Goal: Check status: Check status

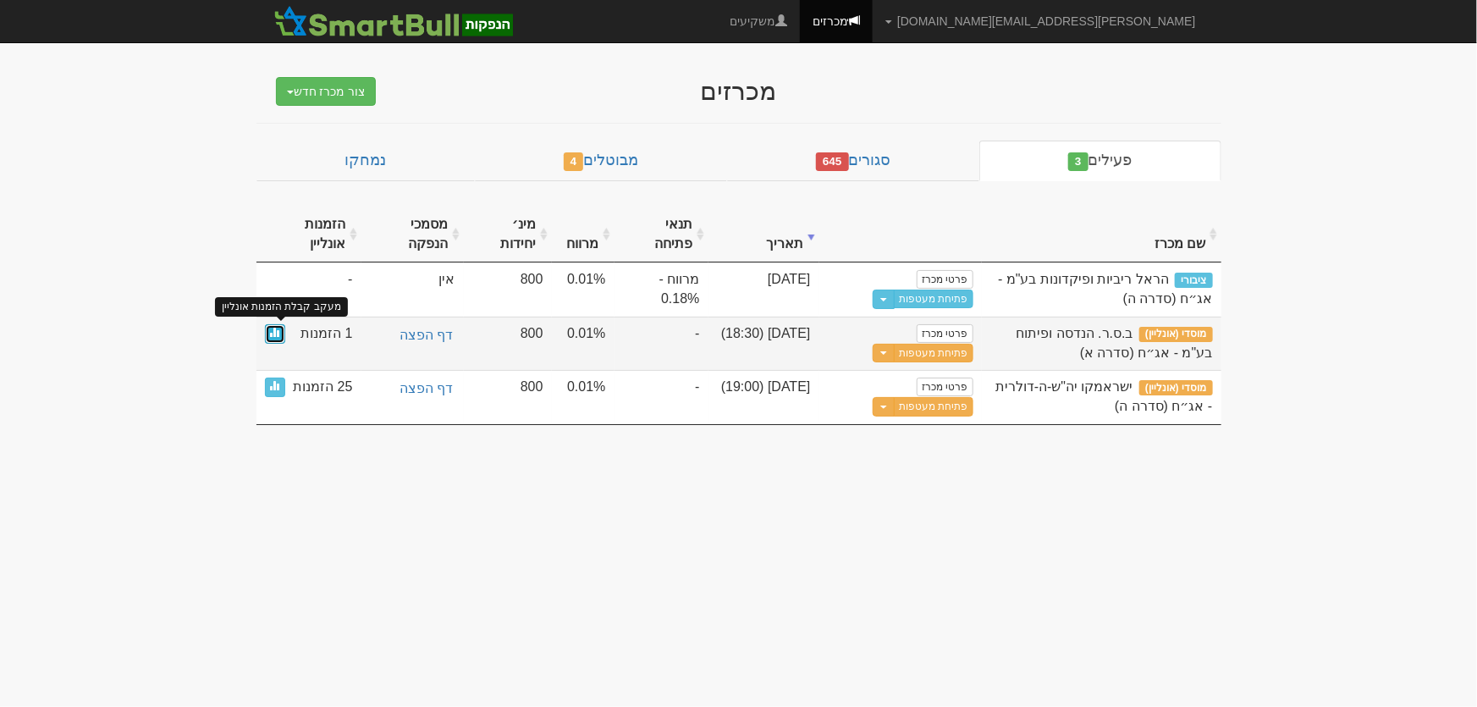
click at [276, 331] on span at bounding box center [275, 332] width 10 height 10
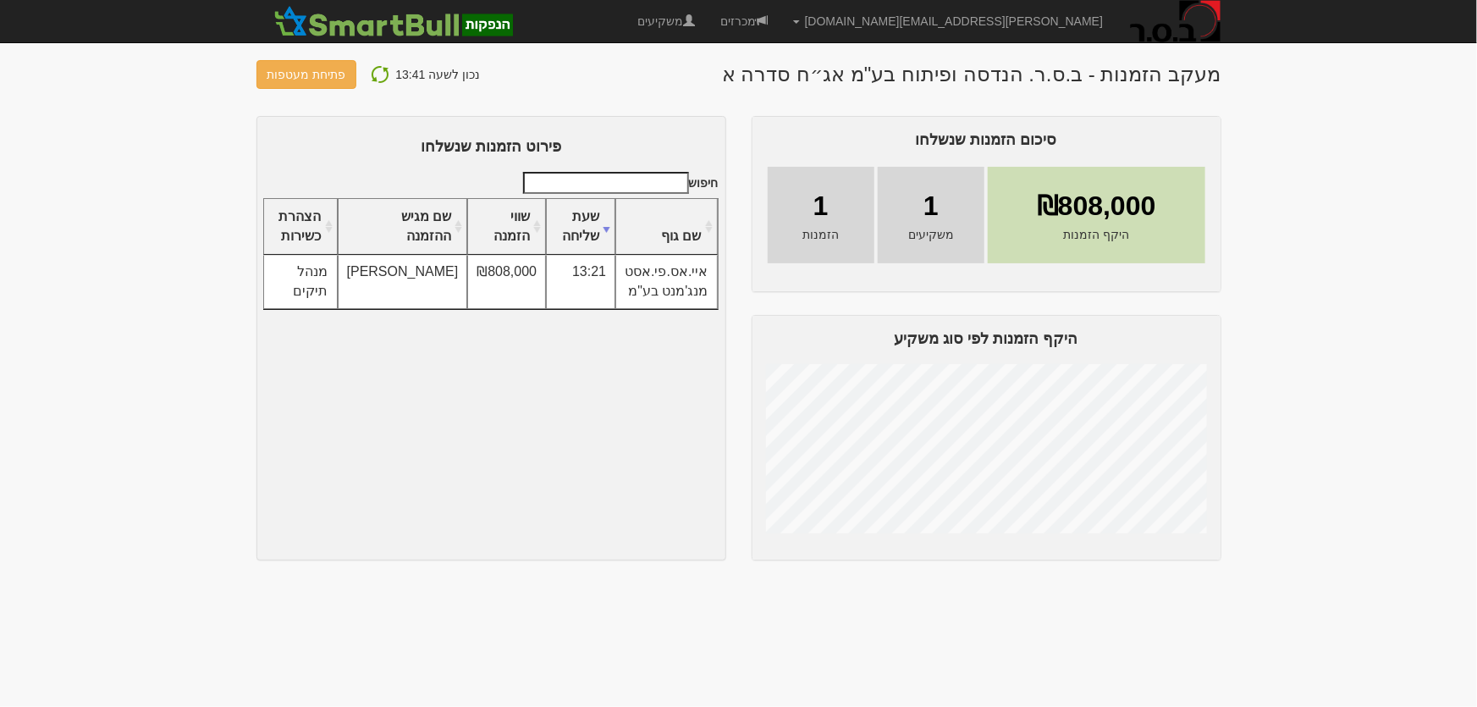
click at [373, 69] on img at bounding box center [380, 74] width 20 height 20
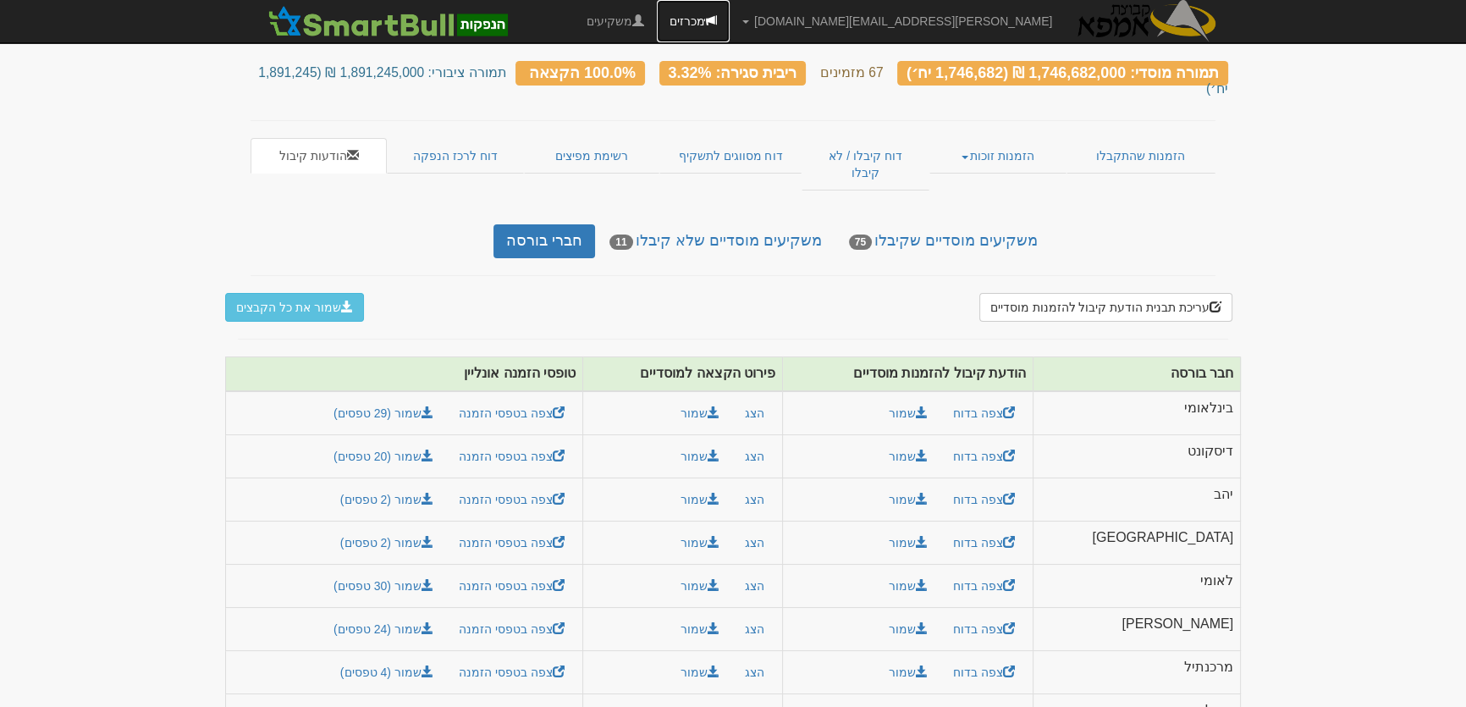
click at [730, 22] on link "מכרזים" at bounding box center [693, 21] width 73 height 42
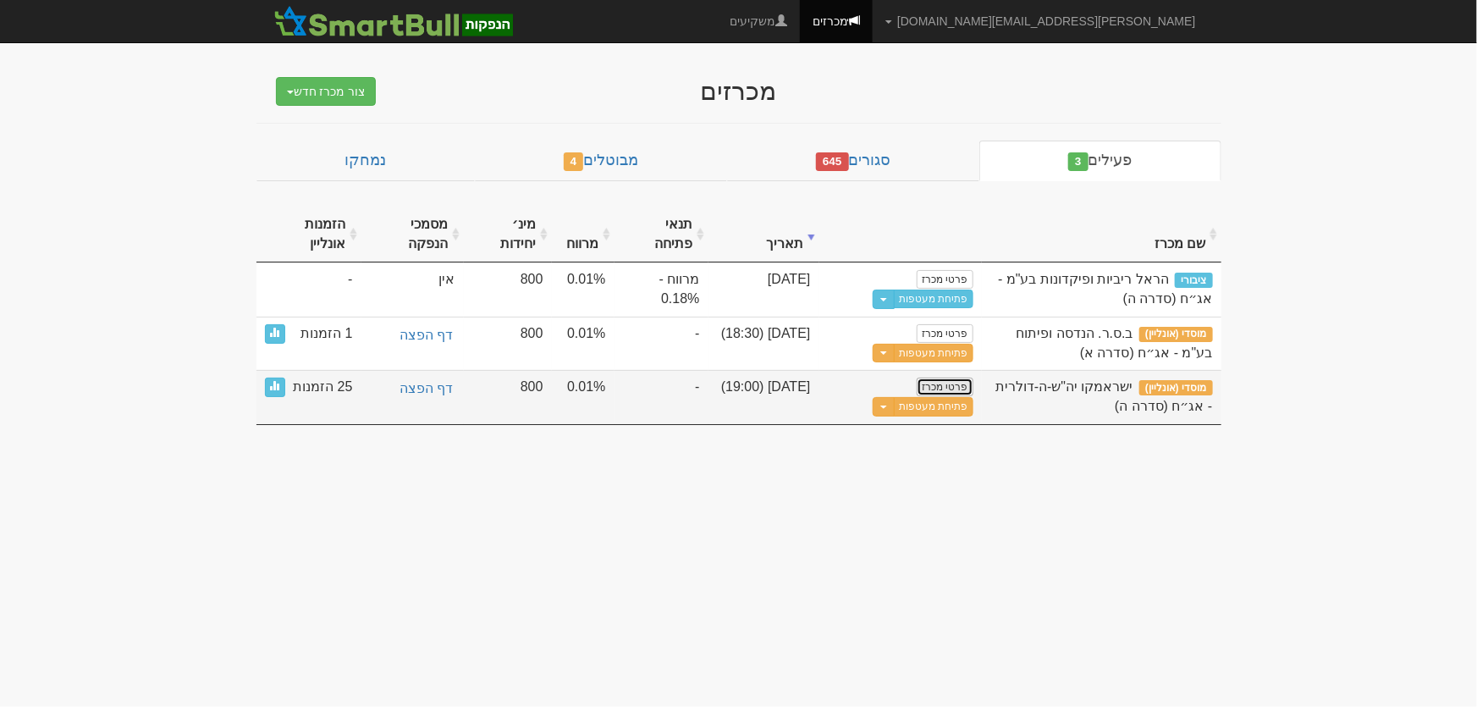
click at [957, 380] on link "פרטי מכרז" at bounding box center [945, 387] width 56 height 19
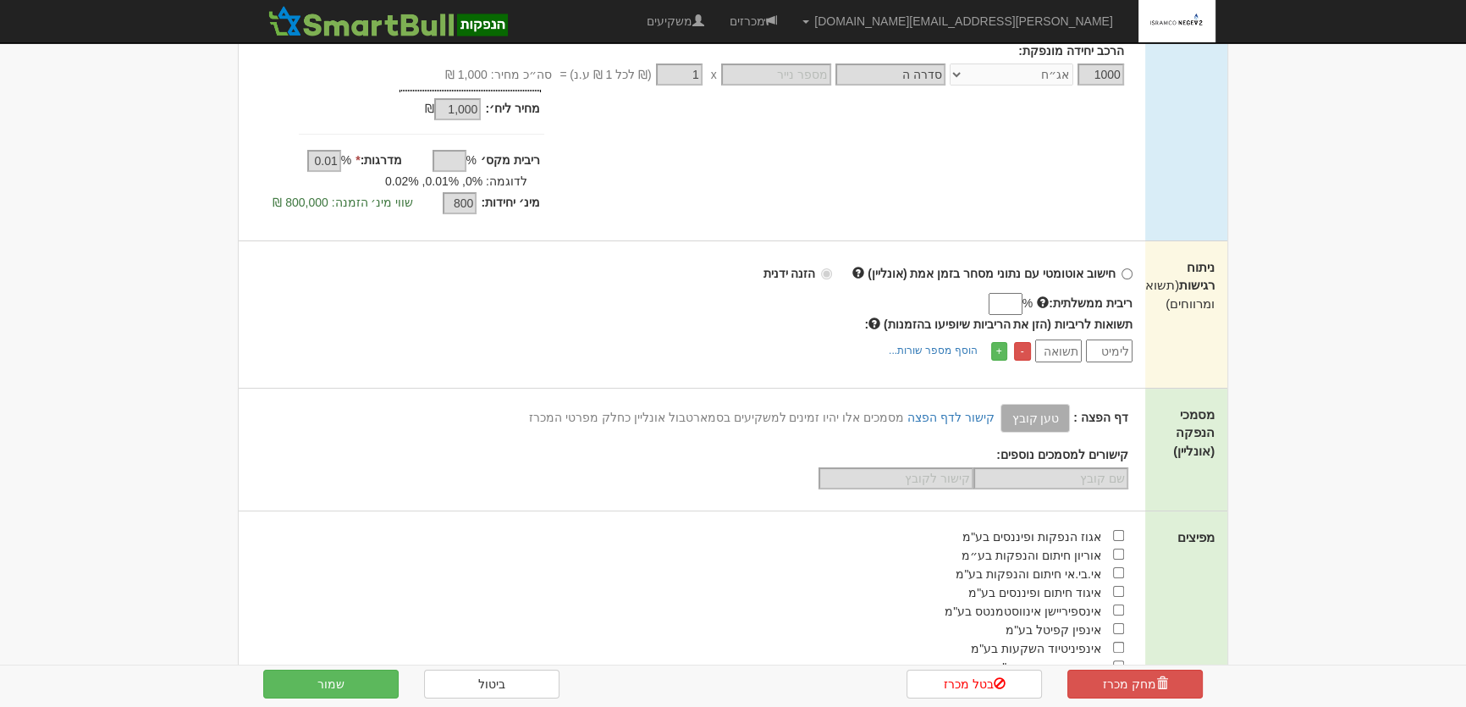
scroll to position [384, 0]
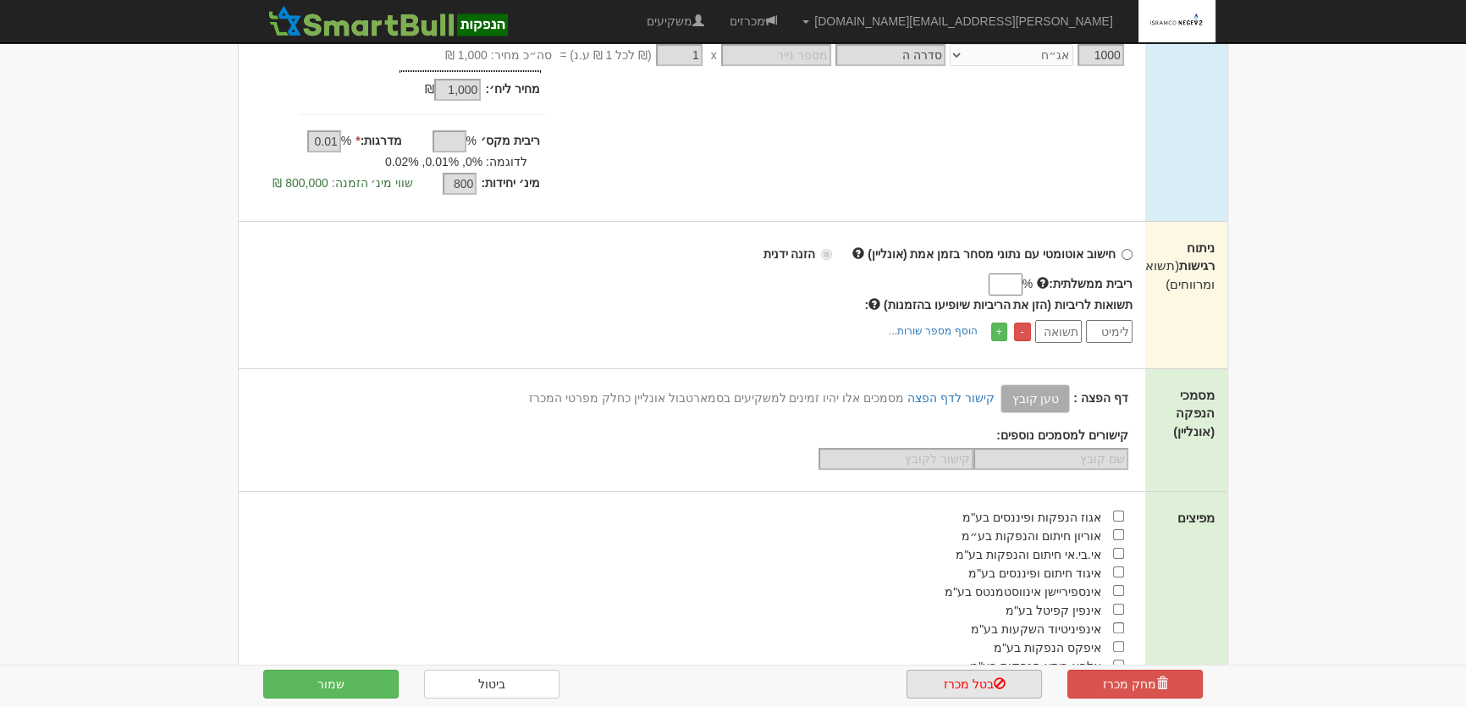
click at [978, 687] on link "בטל מכרז" at bounding box center [974, 684] width 135 height 29
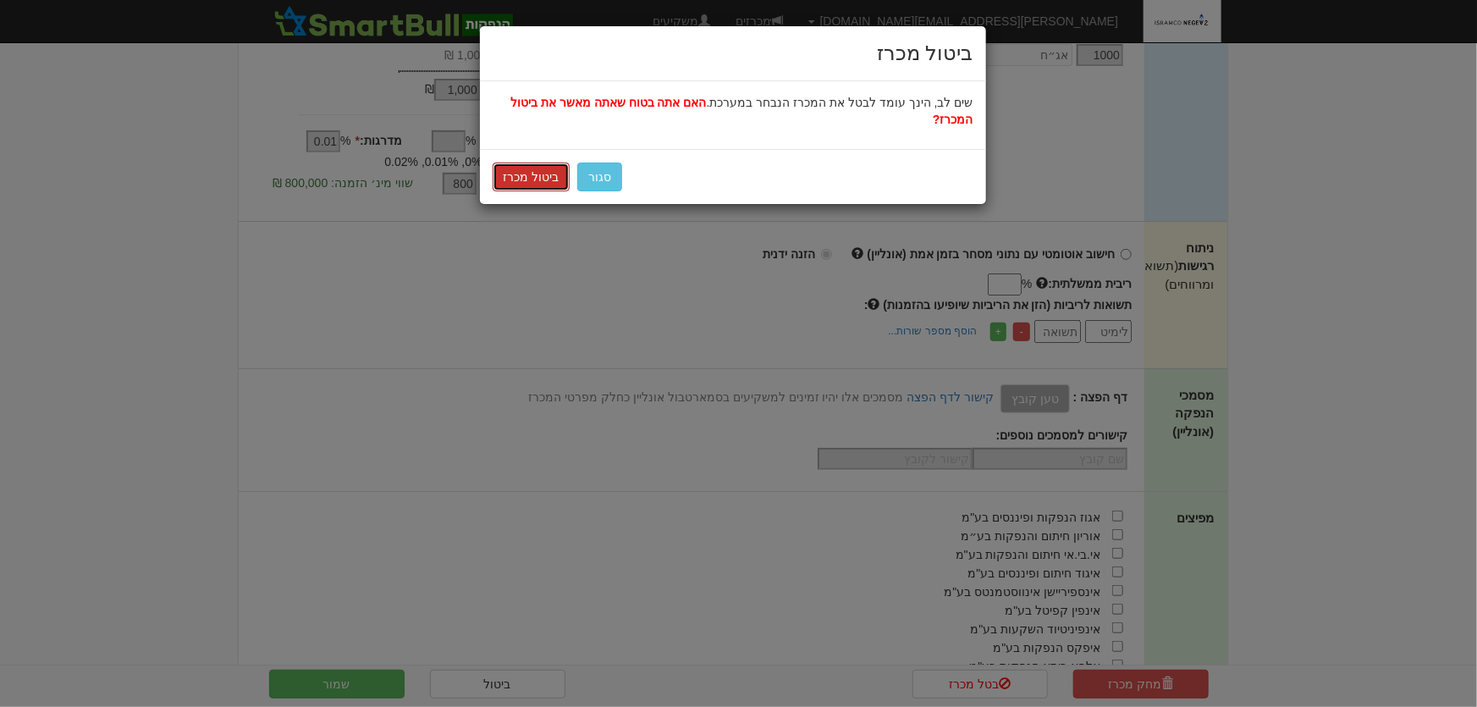
click at [523, 163] on button "ביטול מכרז" at bounding box center [532, 177] width 78 height 29
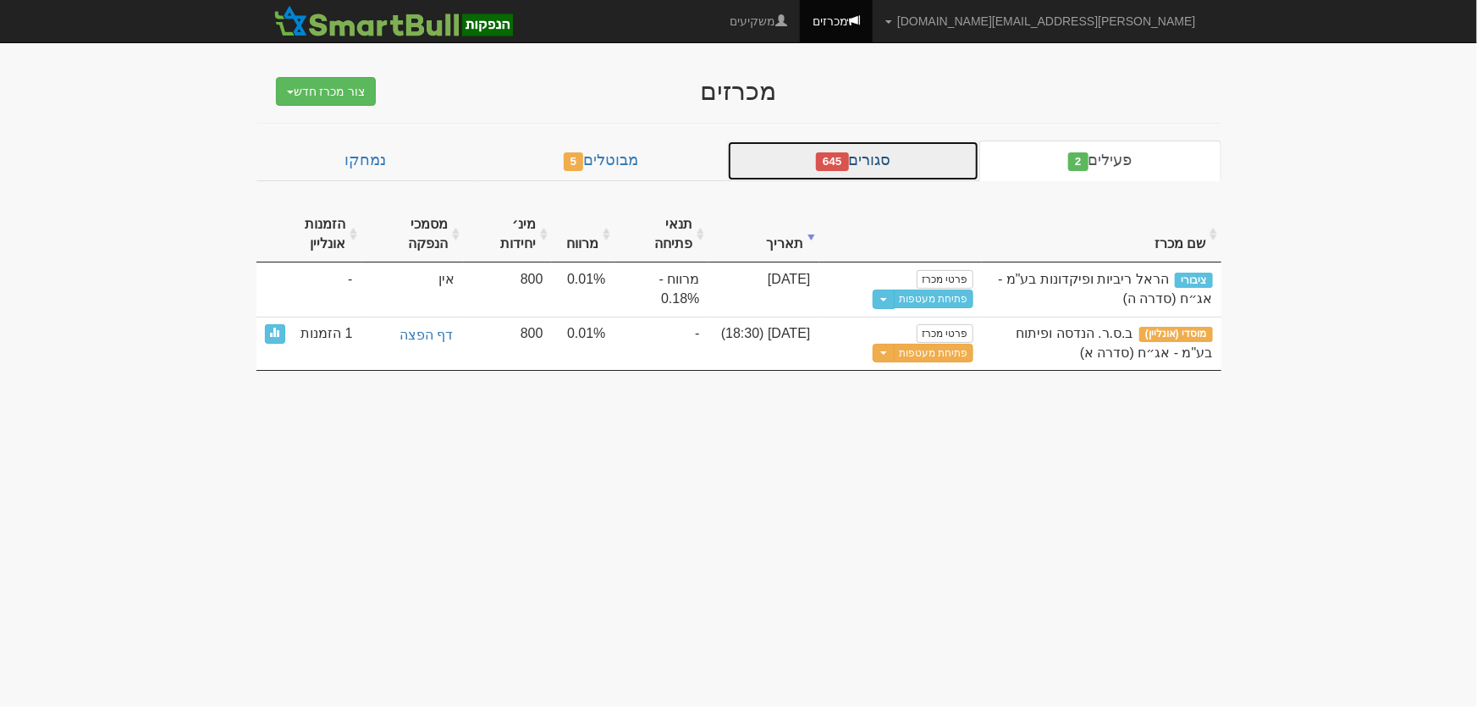
click at [890, 160] on link "סגורים 645" at bounding box center [853, 161] width 252 height 41
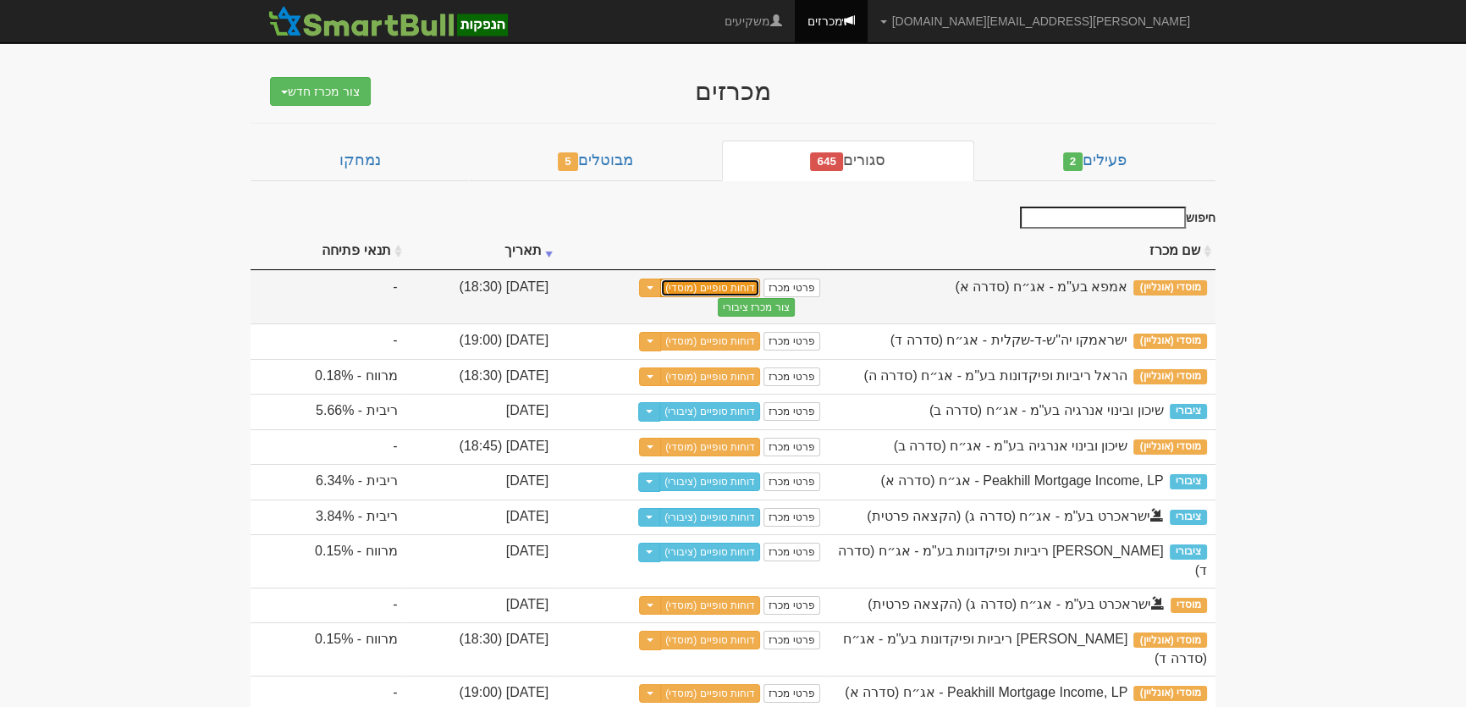
click at [760, 283] on link "דוחות סופיים (מוסדי)" at bounding box center [710, 288] width 100 height 19
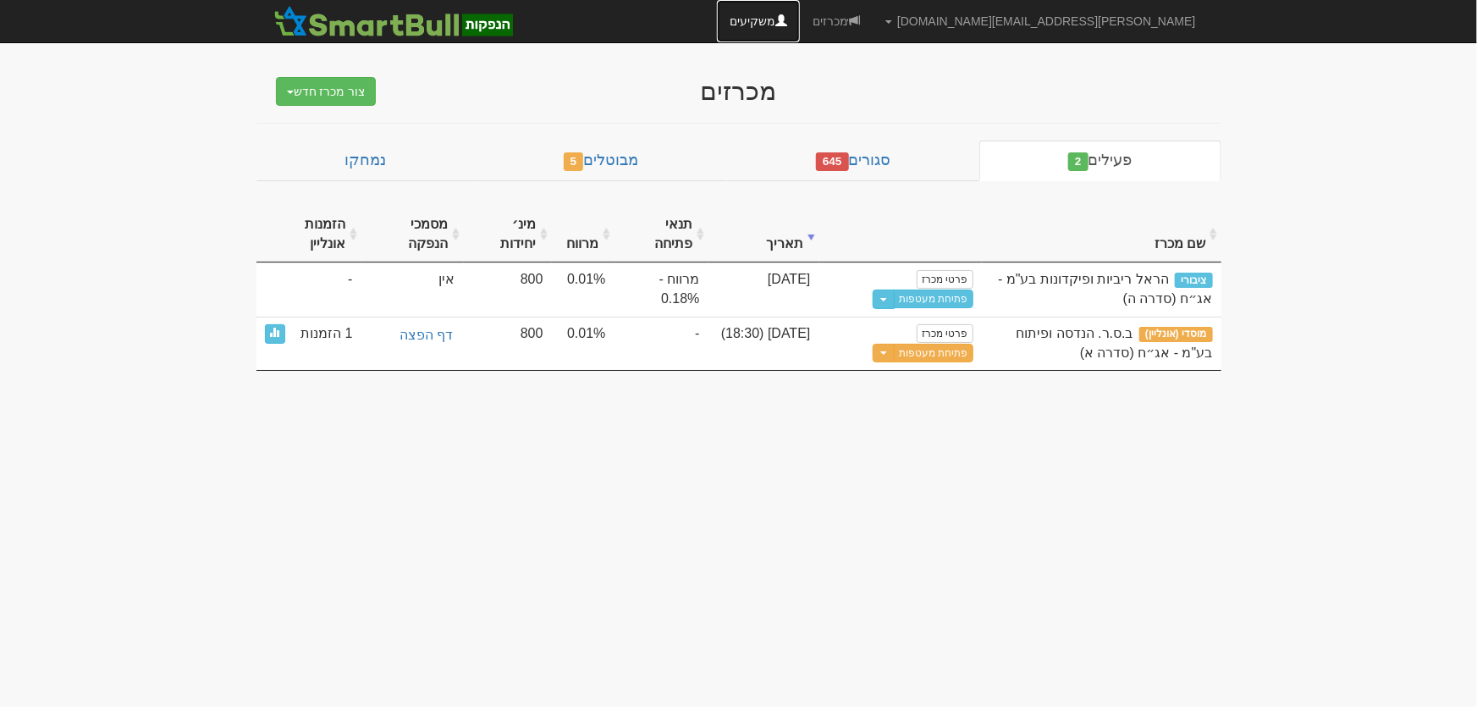
click at [800, 25] on link "משקיעים" at bounding box center [758, 21] width 83 height 42
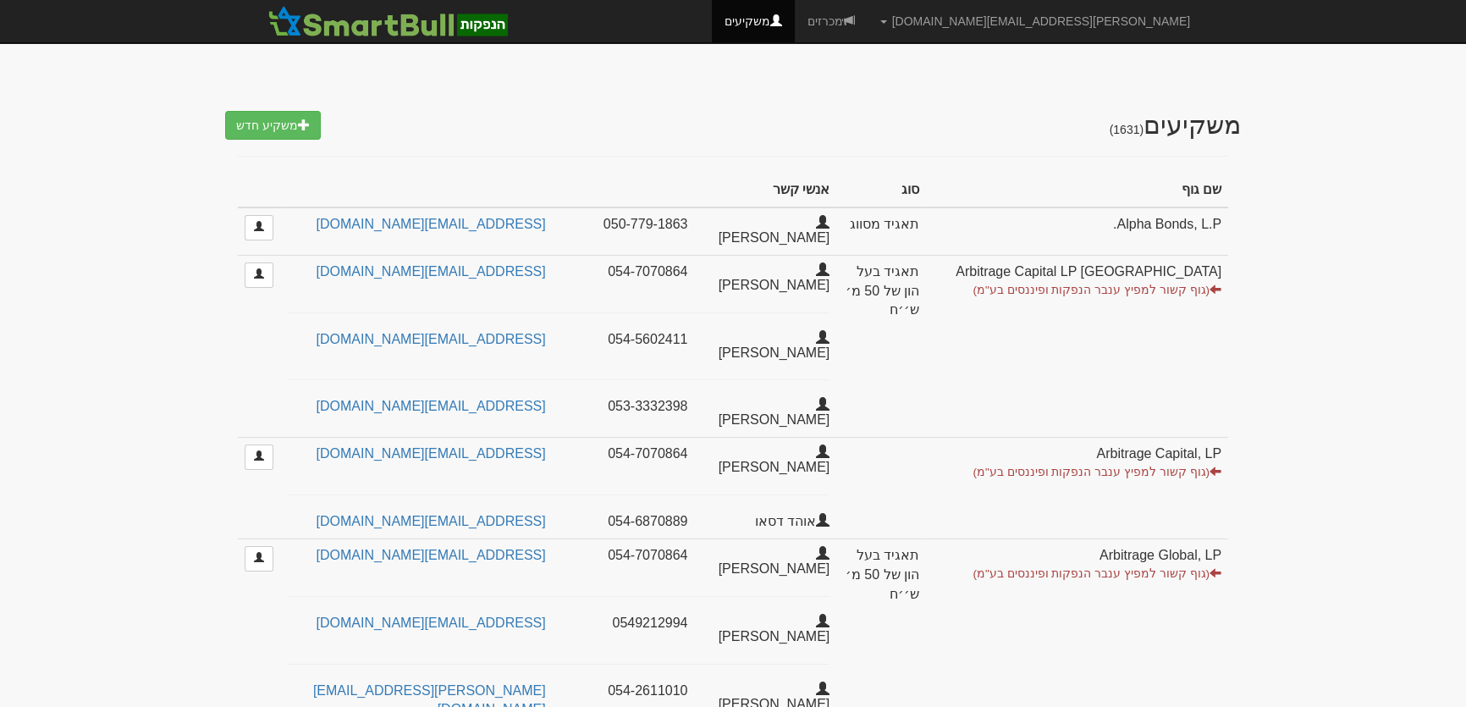
select select "25"
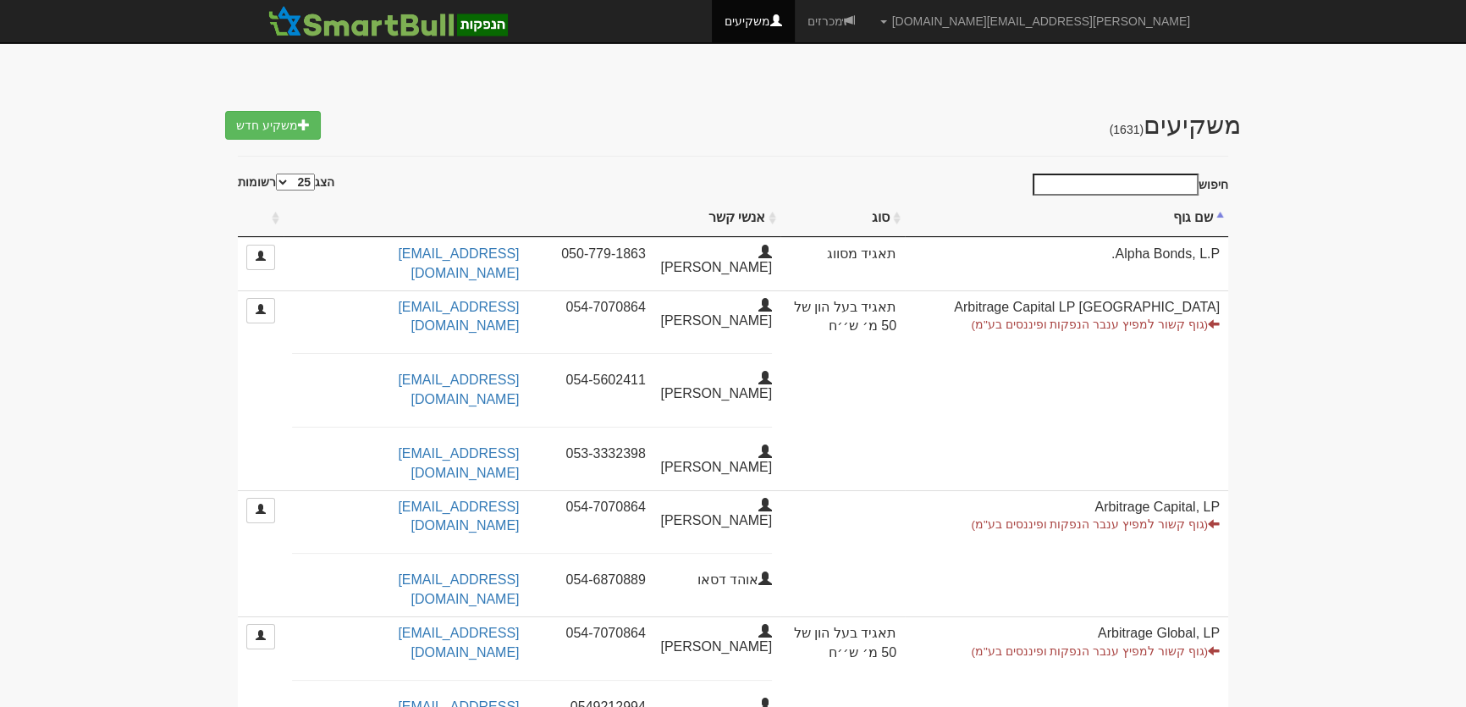
click at [1123, 180] on input "חיפוש" at bounding box center [1116, 185] width 166 height 22
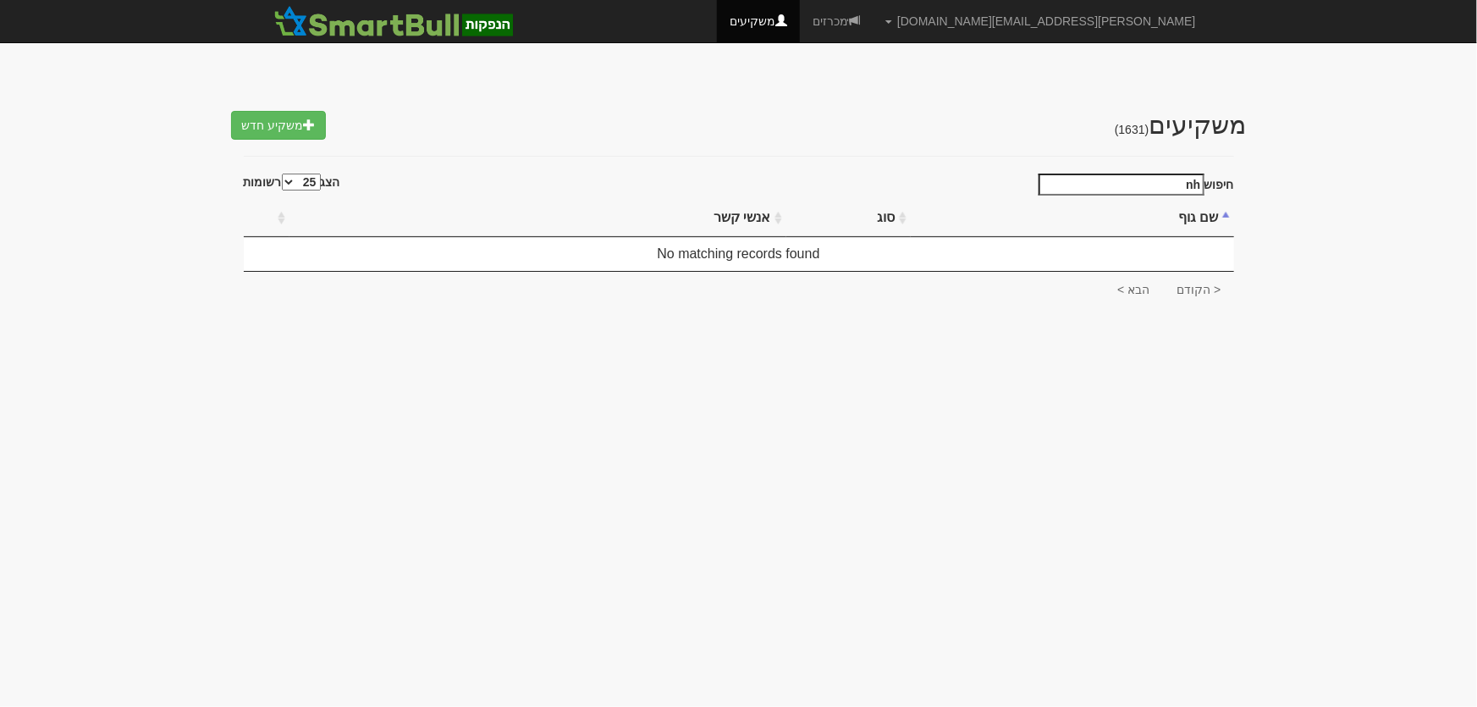
type input "n"
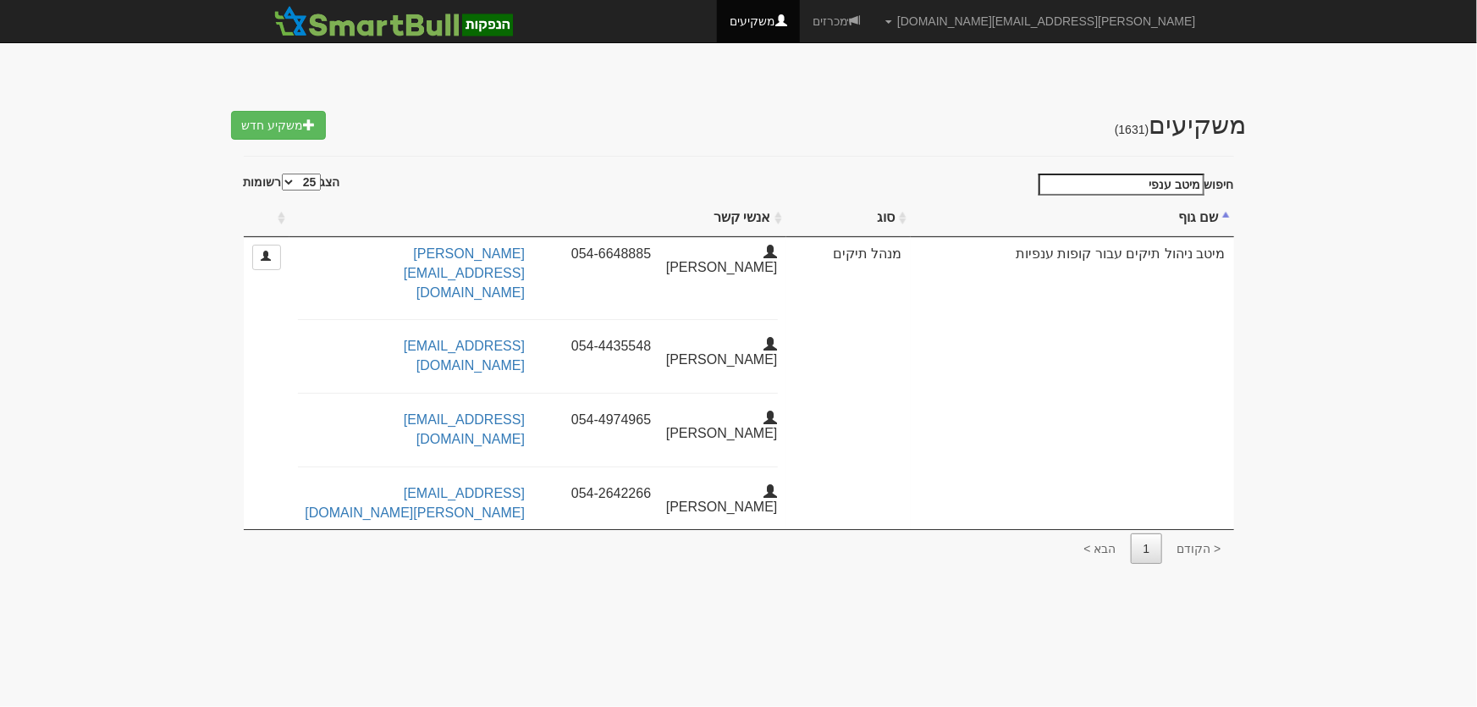
click at [1126, 188] on input "מיטב ענפי" at bounding box center [1122, 185] width 166 height 22
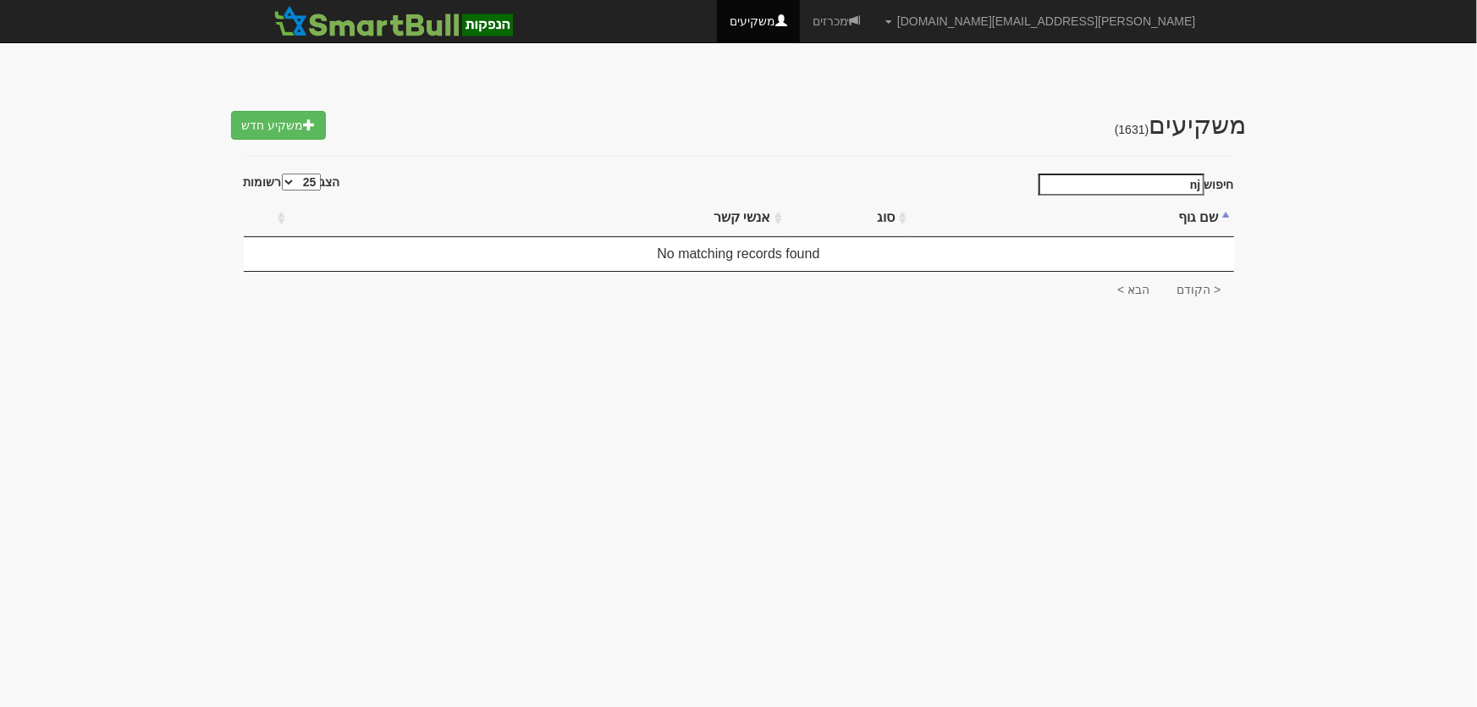
type input "n"
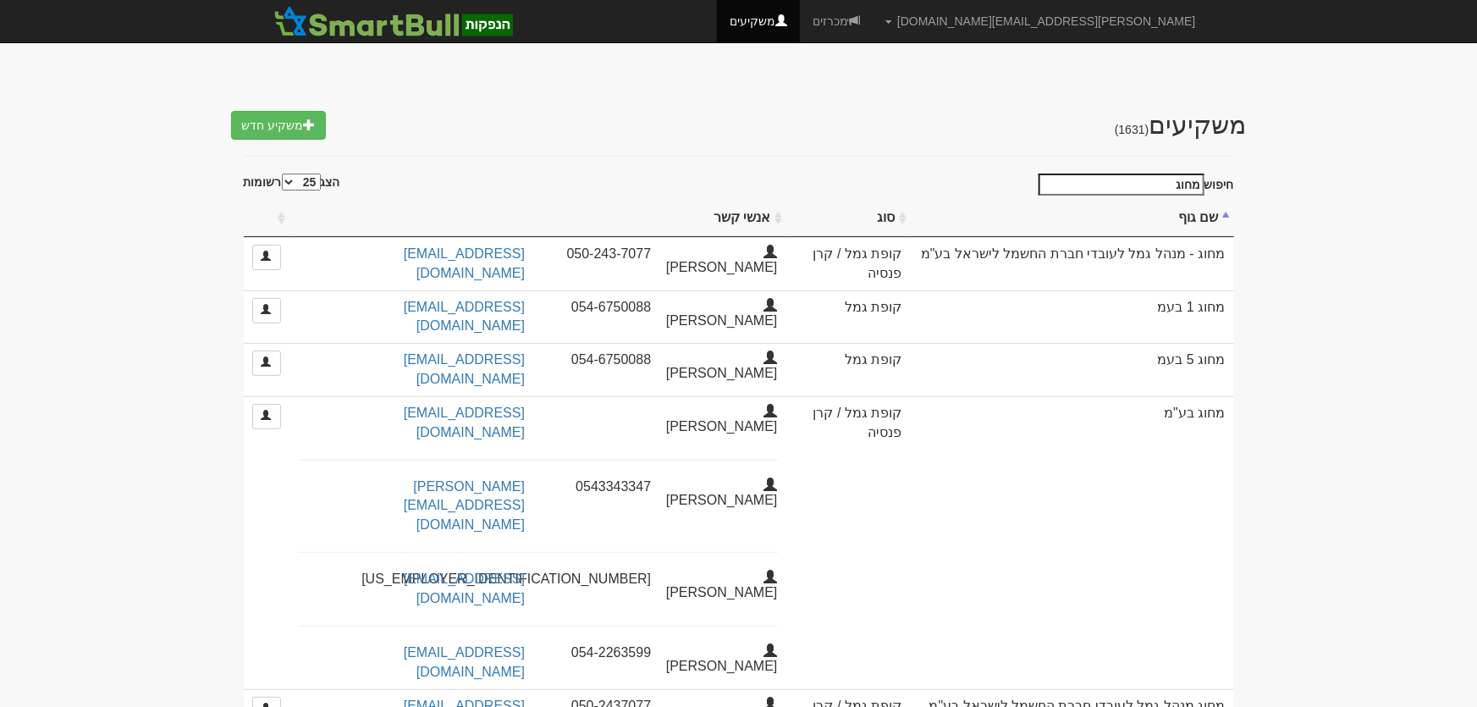
click at [1148, 189] on input "מחוג" at bounding box center [1122, 185] width 166 height 22
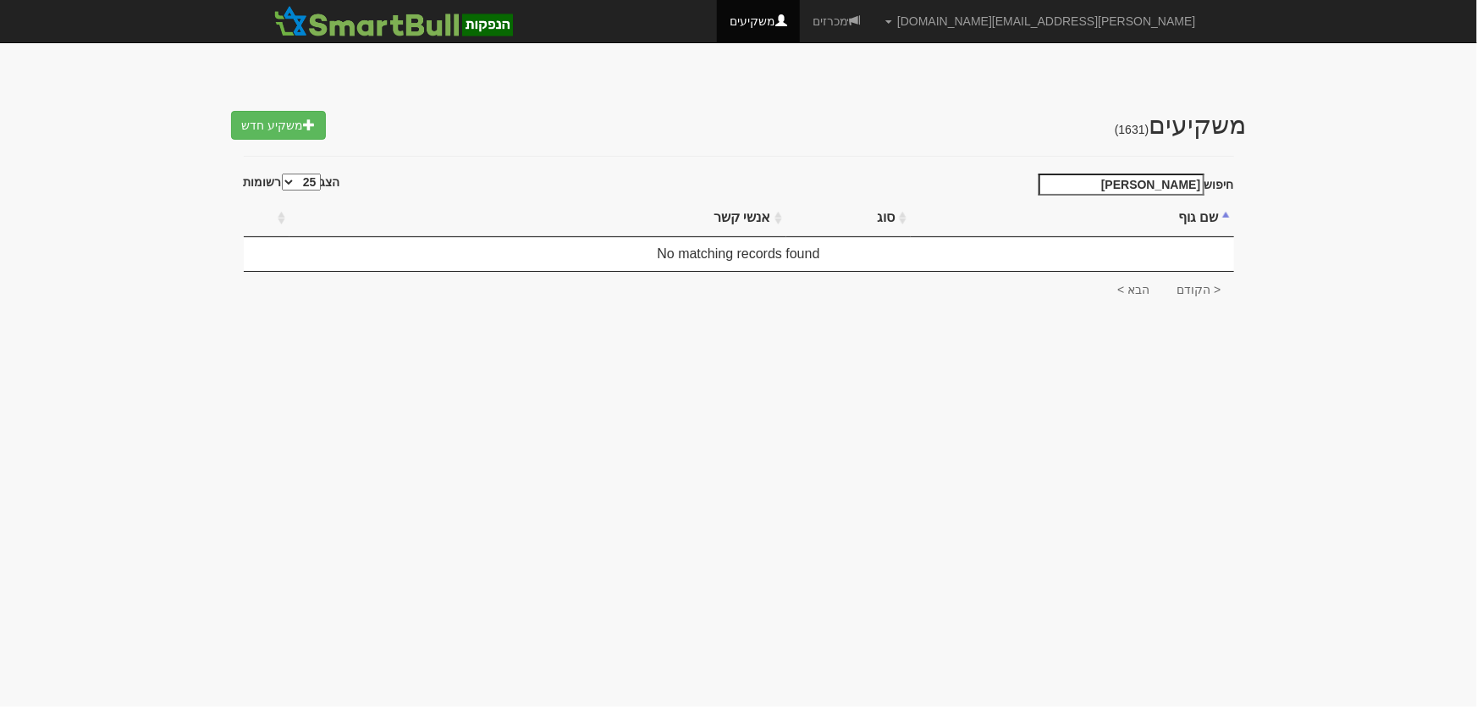
click at [1159, 185] on input "ילין לפידת" at bounding box center [1122, 185] width 166 height 22
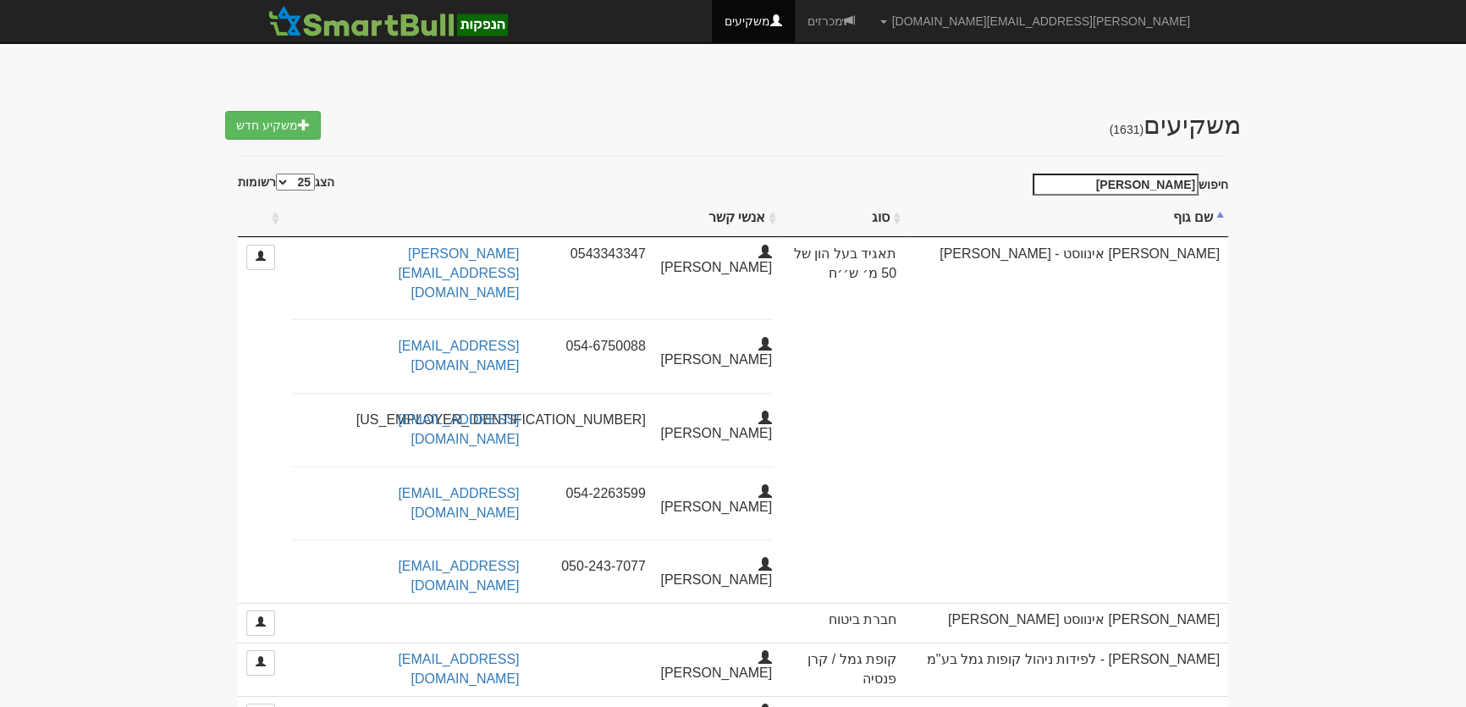
type input "ילין לפידות"
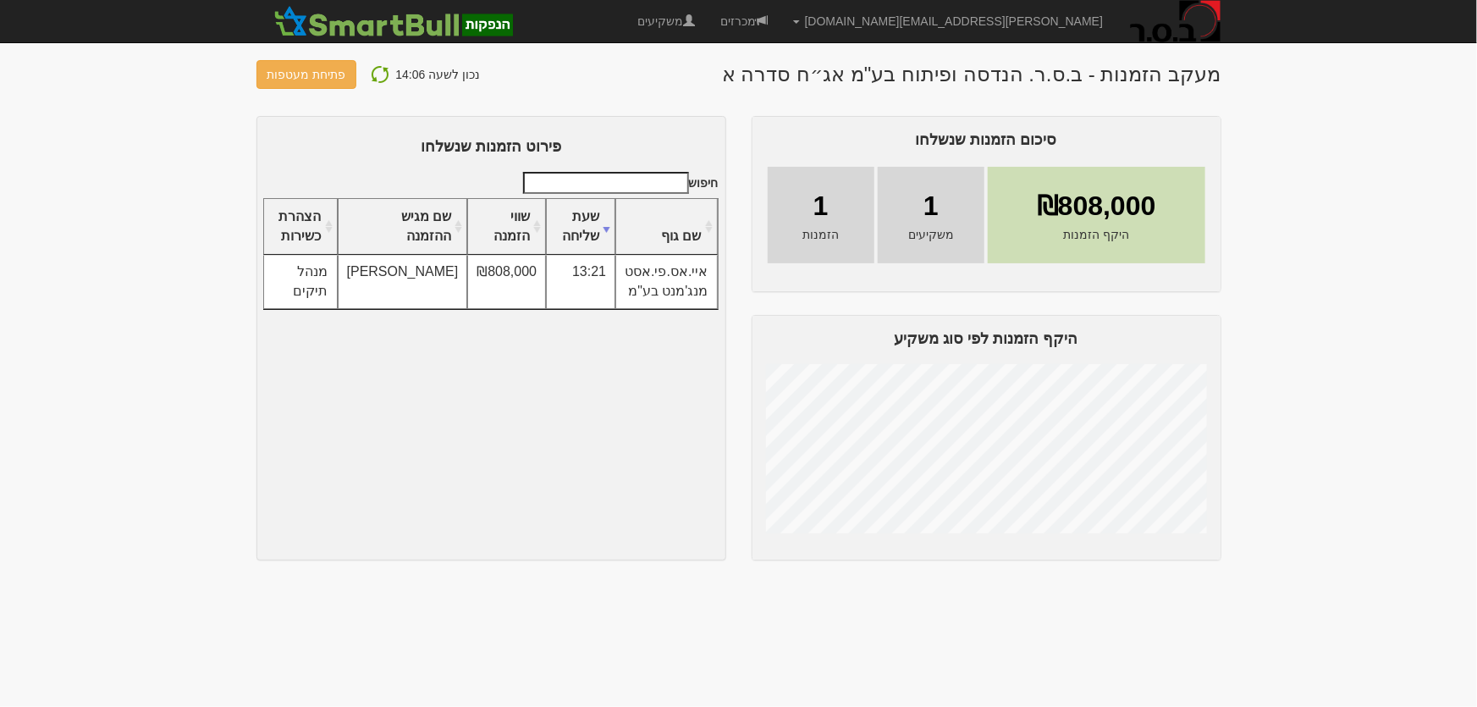
click at [375, 70] on img at bounding box center [380, 74] width 20 height 20
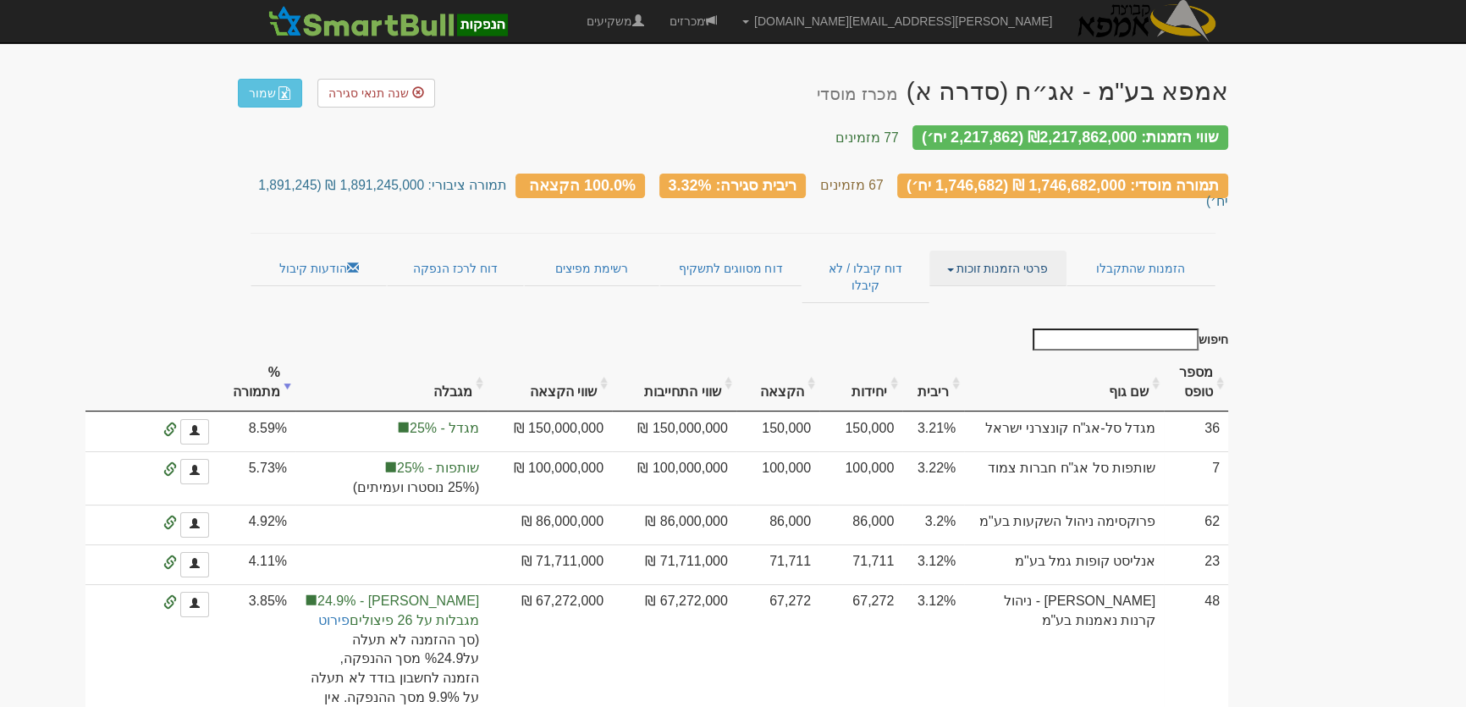
click at [1018, 251] on link "פרטי הזמנות זוכות" at bounding box center [998, 269] width 136 height 36
click at [1016, 290] on link "אנשי קשר וחשבונות" at bounding box center [999, 301] width 134 height 22
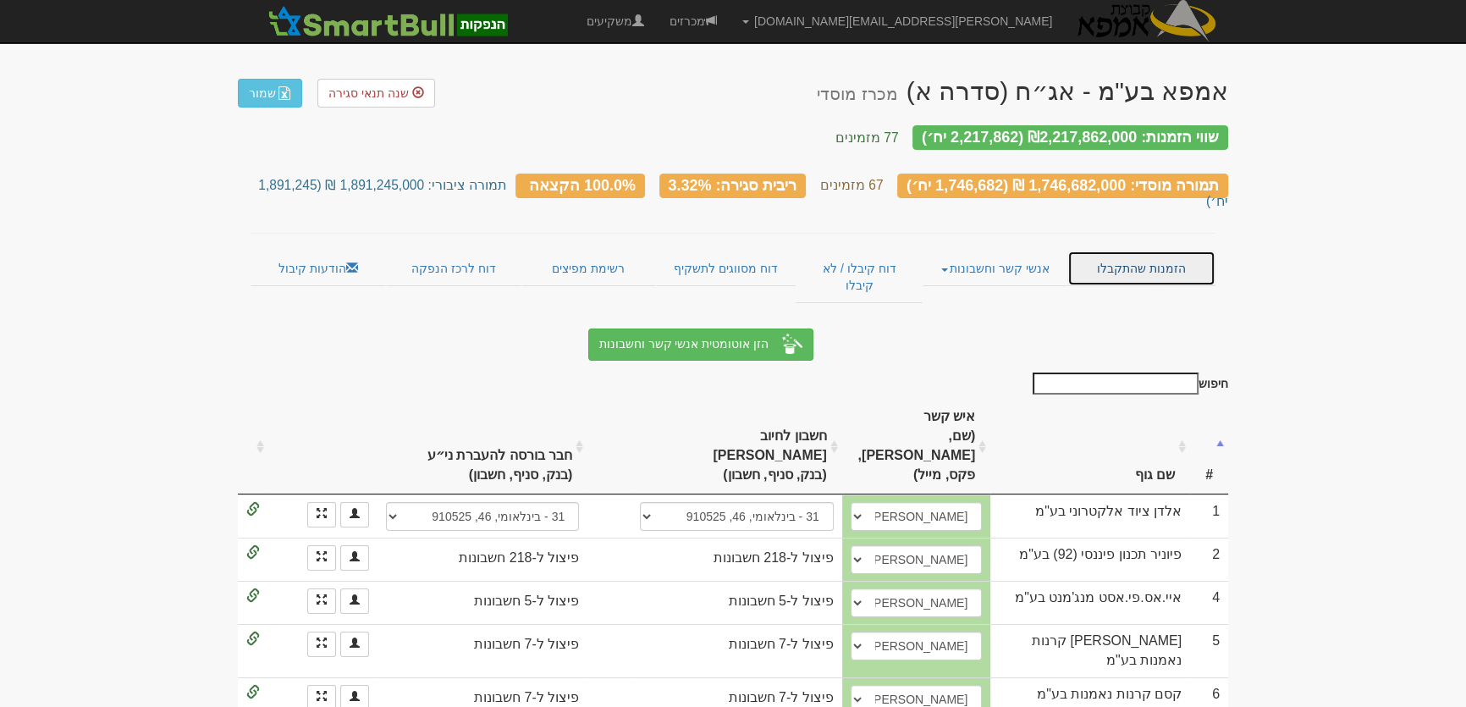
click at [1162, 251] on link "הזמנות שהתקבלו" at bounding box center [1142, 269] width 148 height 36
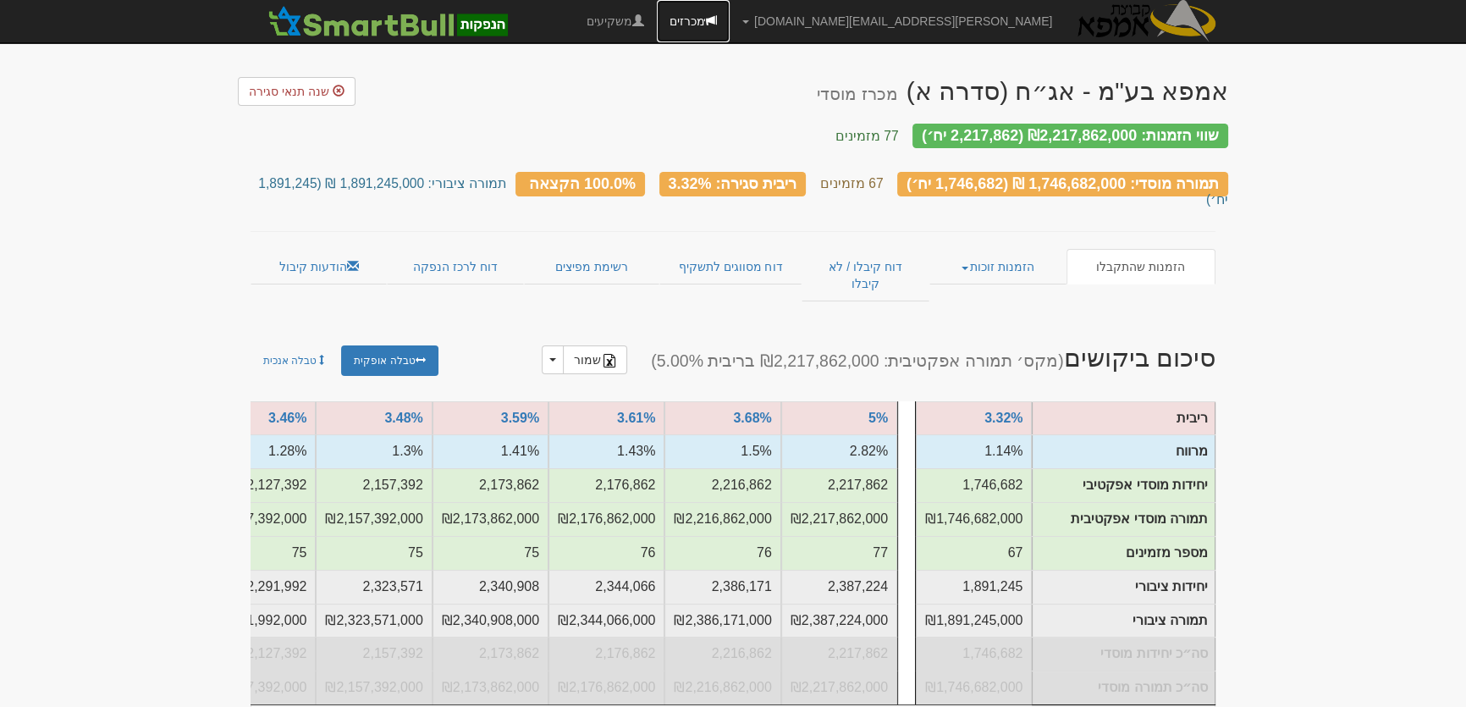
click at [730, 17] on link "מכרזים" at bounding box center [693, 21] width 73 height 42
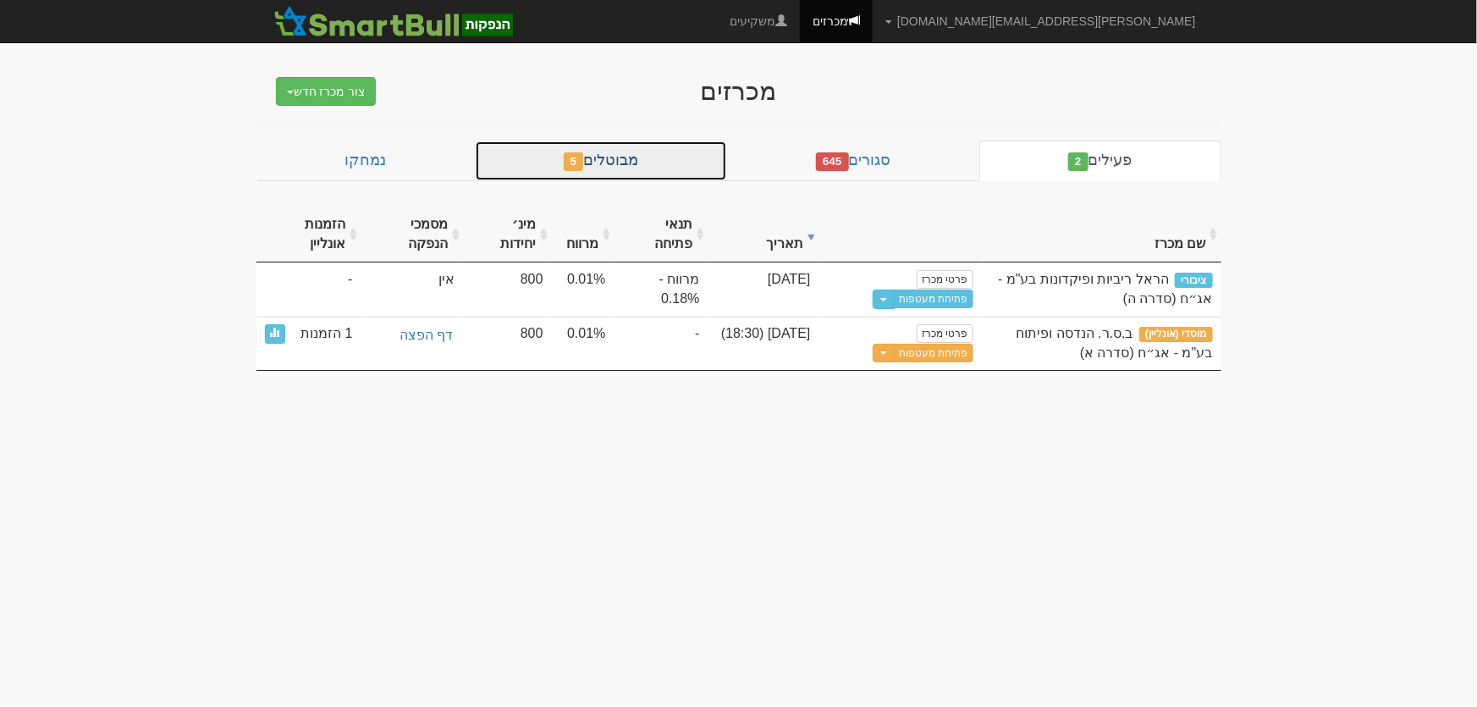
click at [651, 152] on link "מבוטלים 5" at bounding box center [601, 161] width 252 height 41
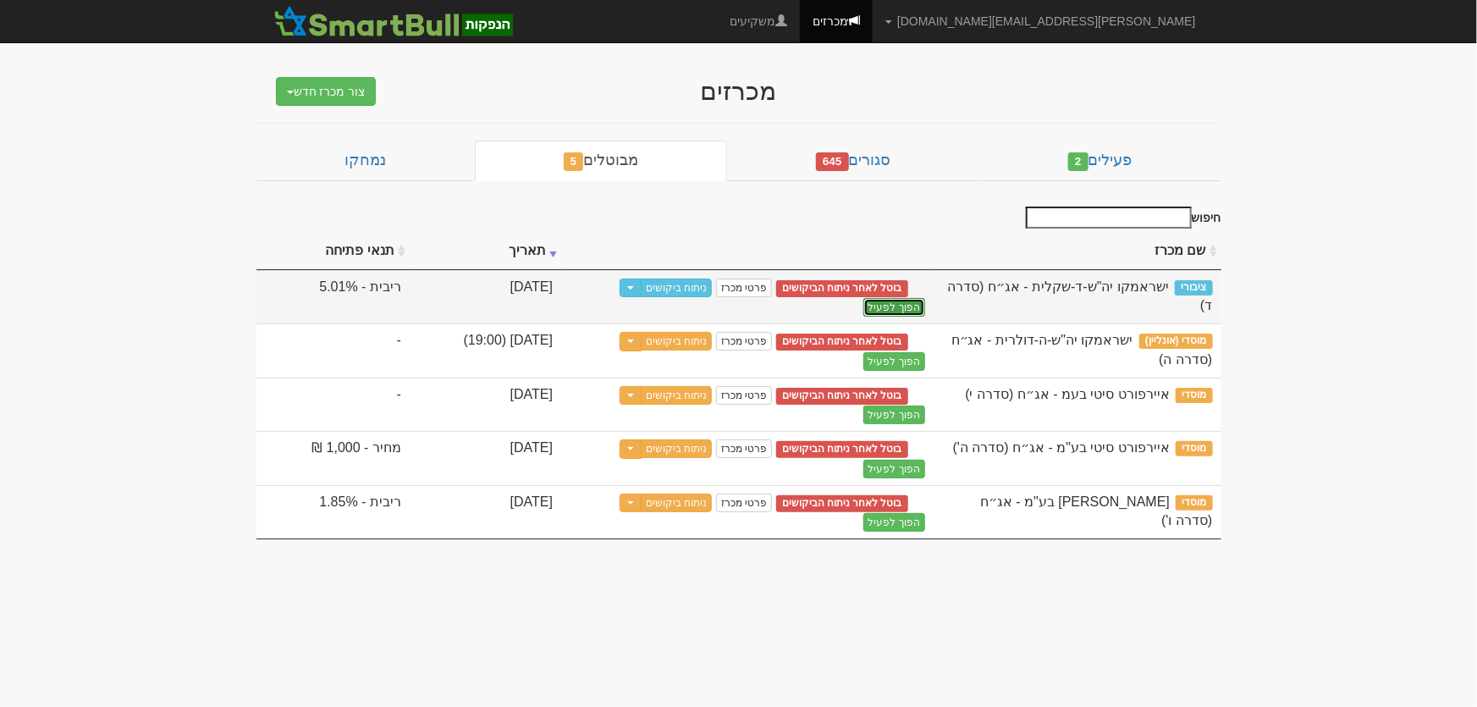
click at [864, 298] on button "הפוך לפעיל" at bounding box center [895, 307] width 62 height 19
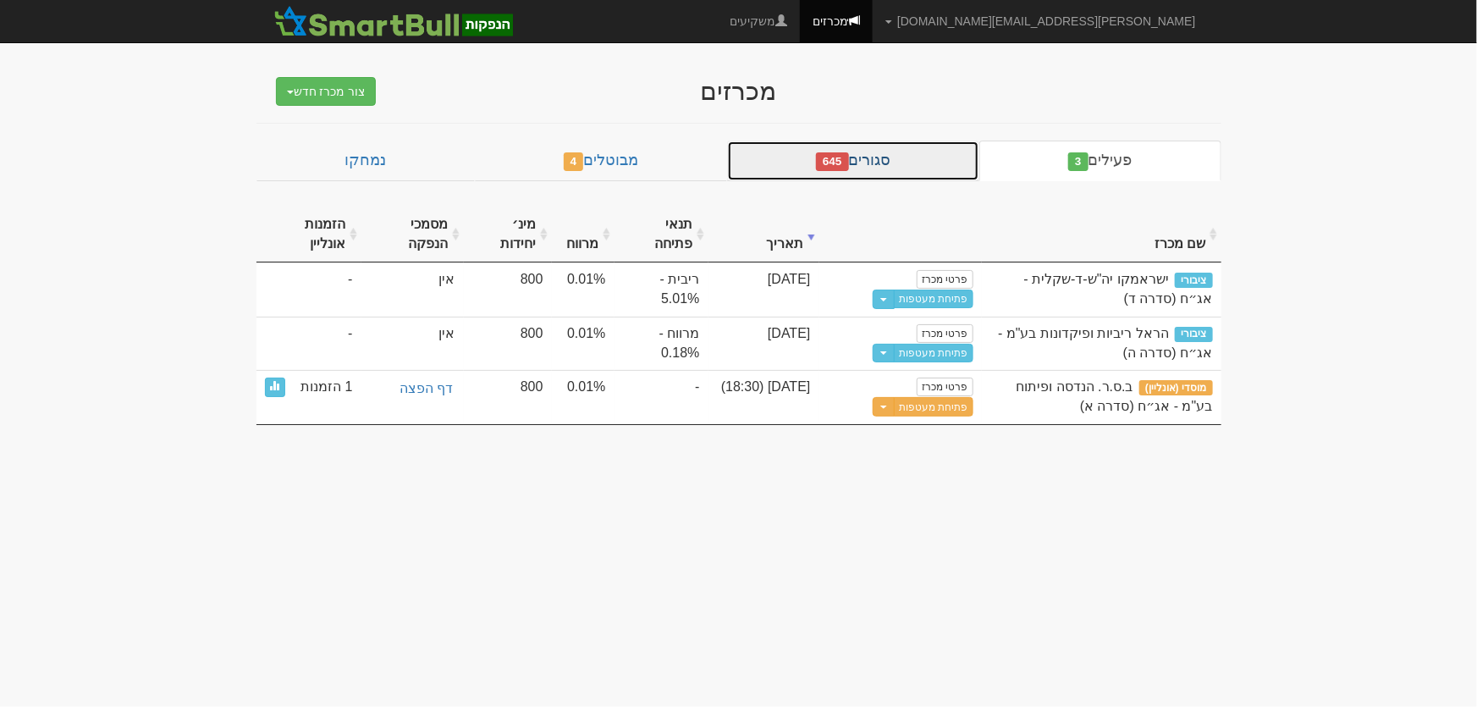
click at [903, 151] on link "סגורים 645" at bounding box center [853, 161] width 252 height 41
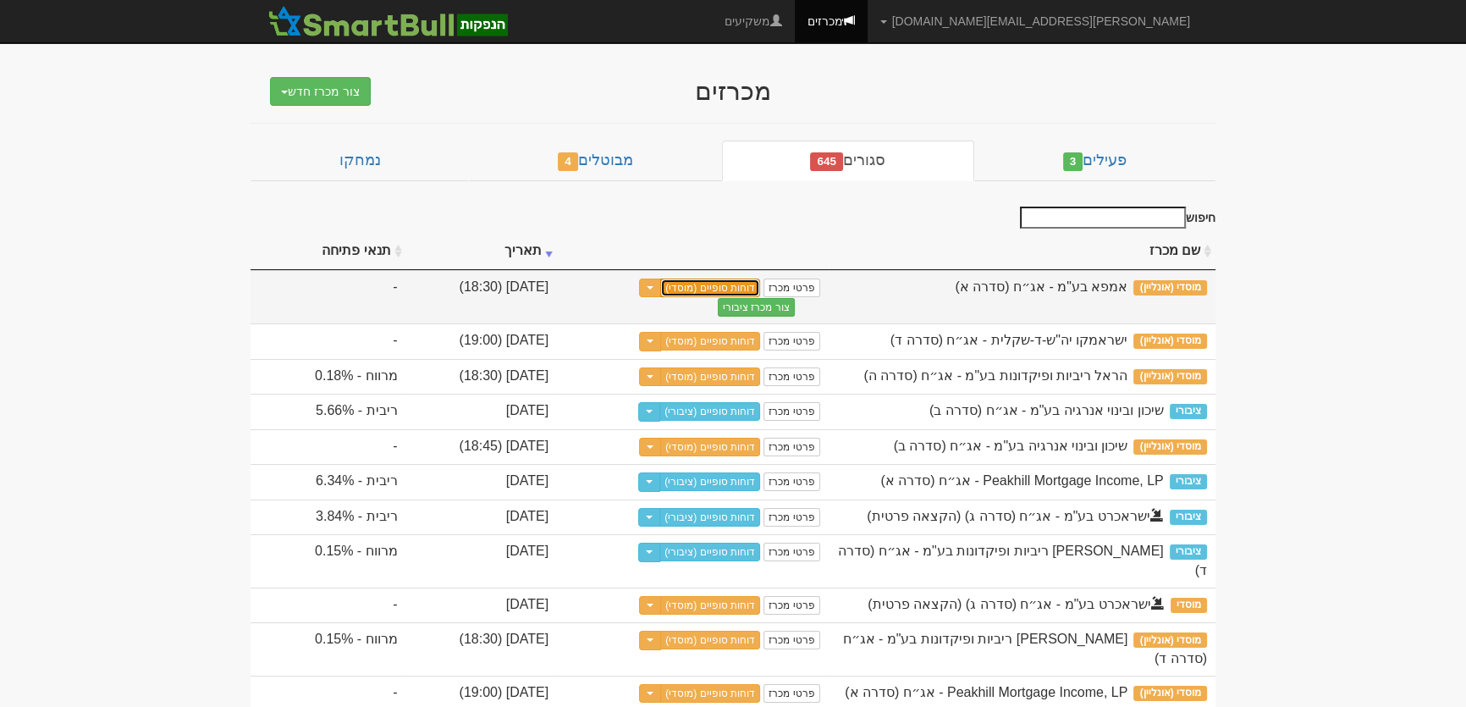
click at [760, 280] on link "דוחות סופיים (מוסדי)" at bounding box center [710, 288] width 100 height 19
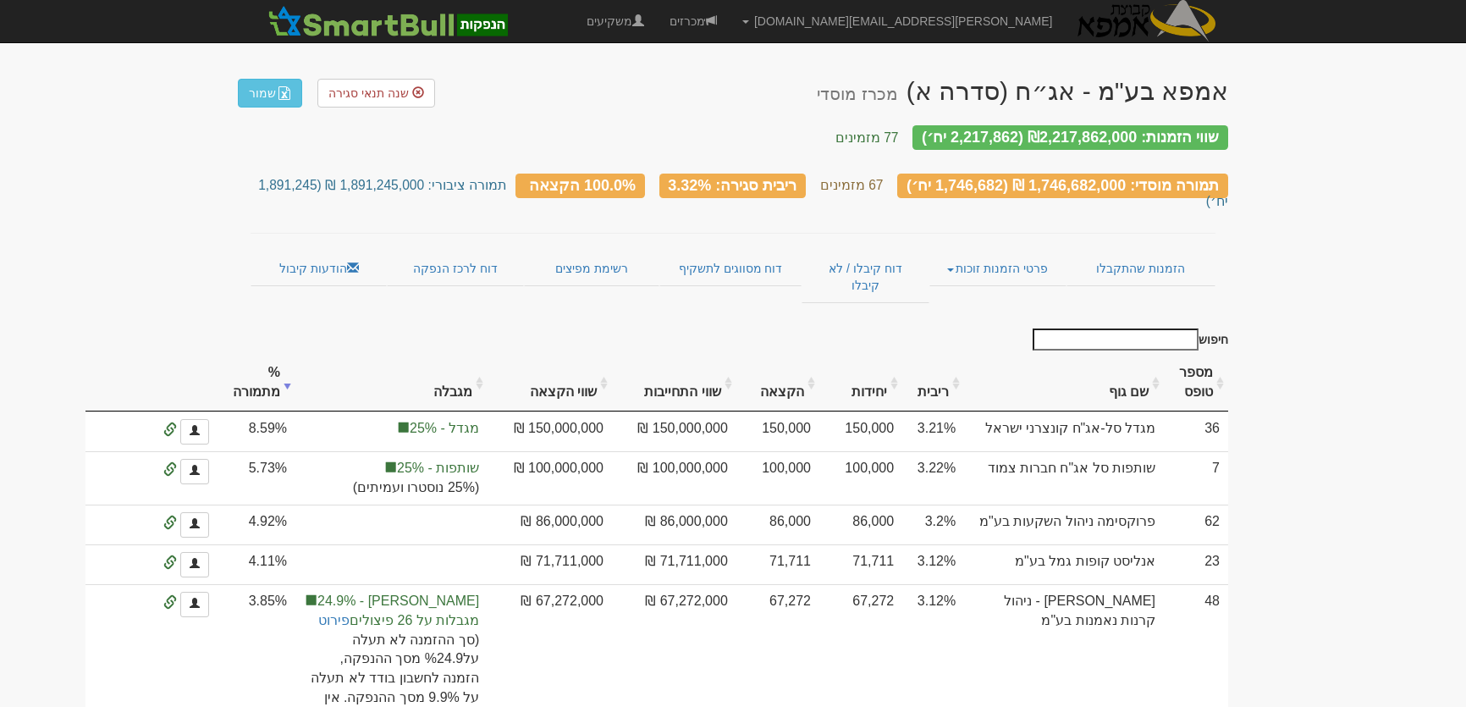
click at [1133, 251] on link "הזמנות שהתקבלו" at bounding box center [1141, 269] width 149 height 36
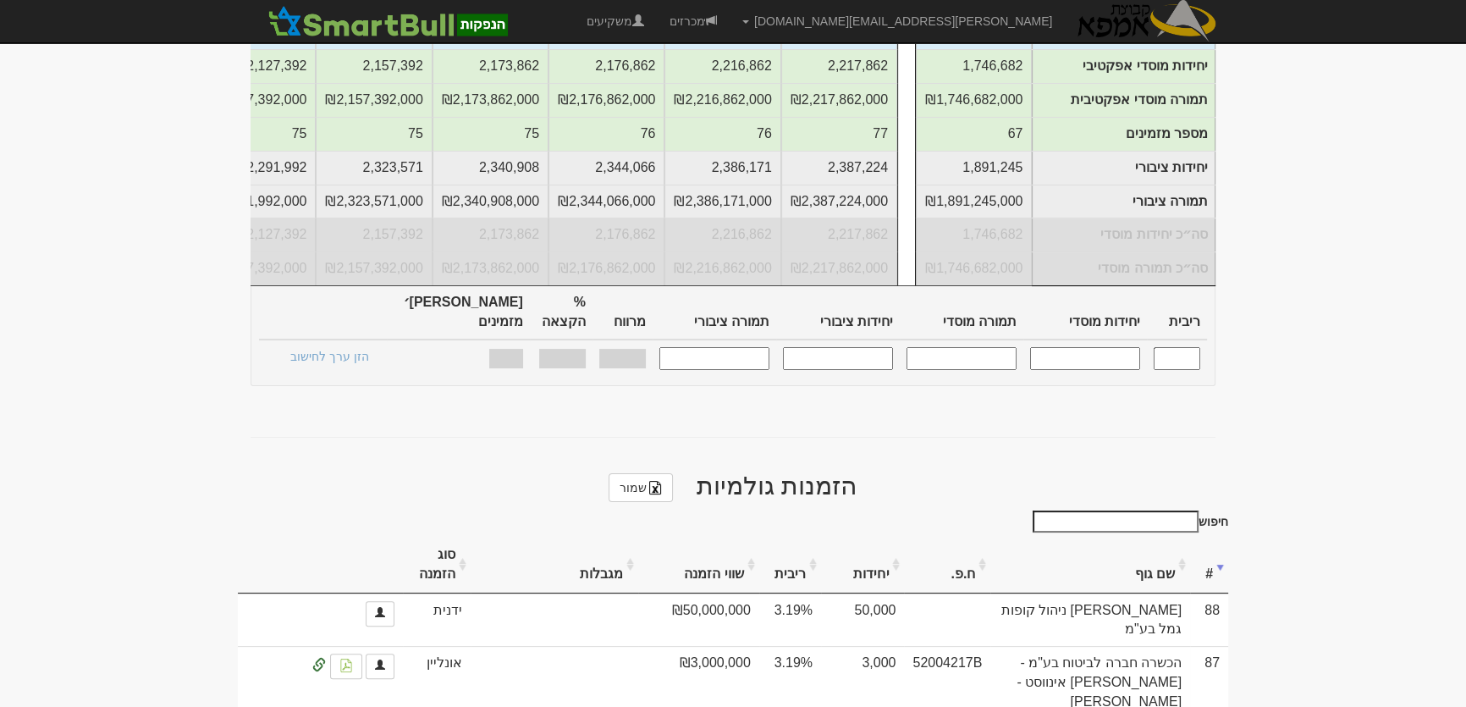
scroll to position [538, 0]
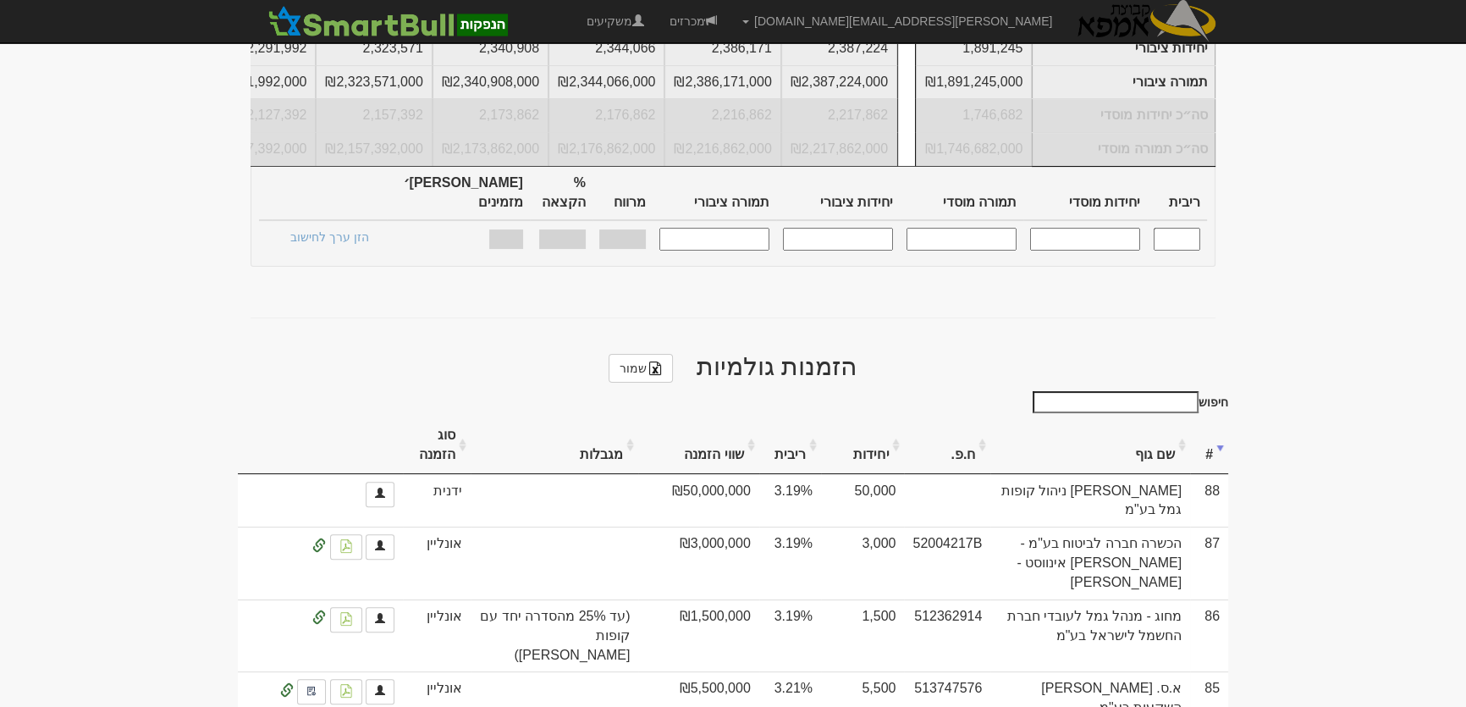
click at [1153, 417] on th "שם גוף" at bounding box center [1090, 445] width 200 height 57
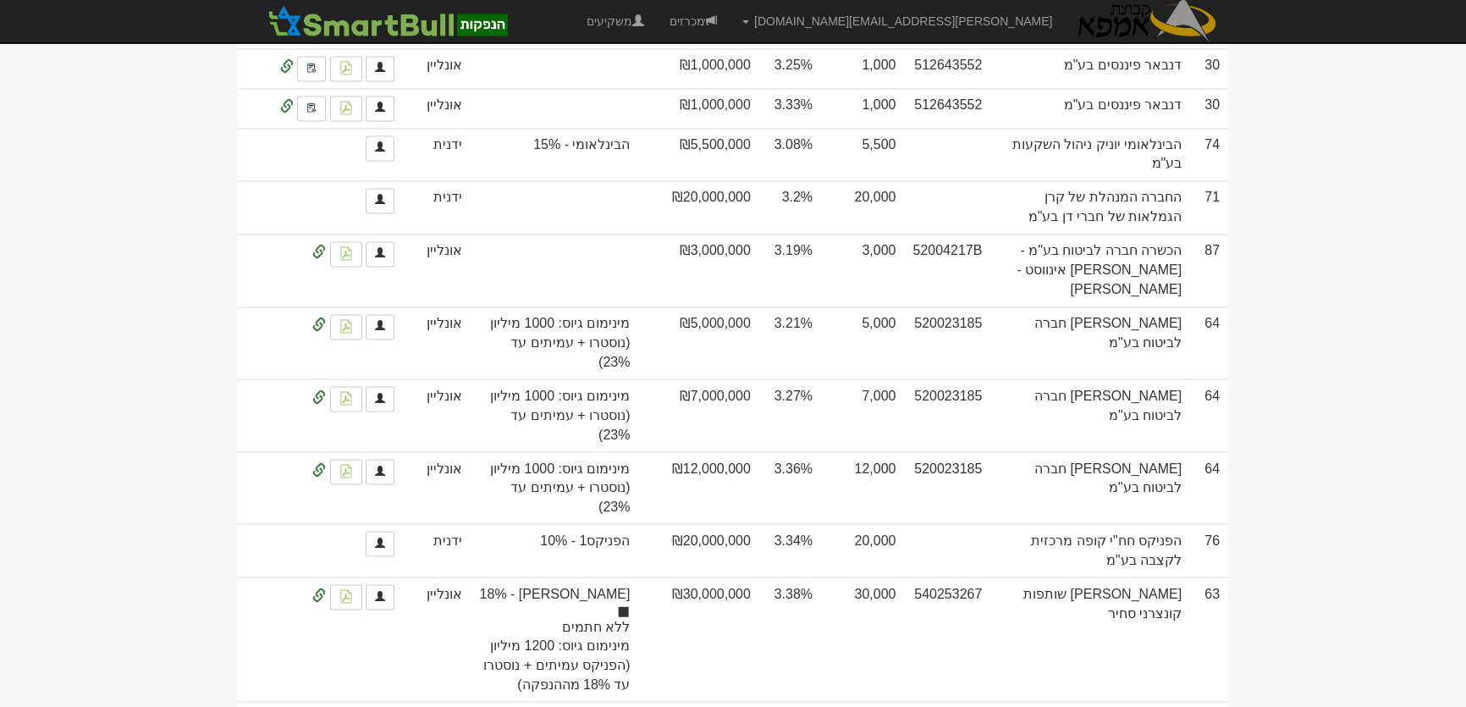
scroll to position [3694, 0]
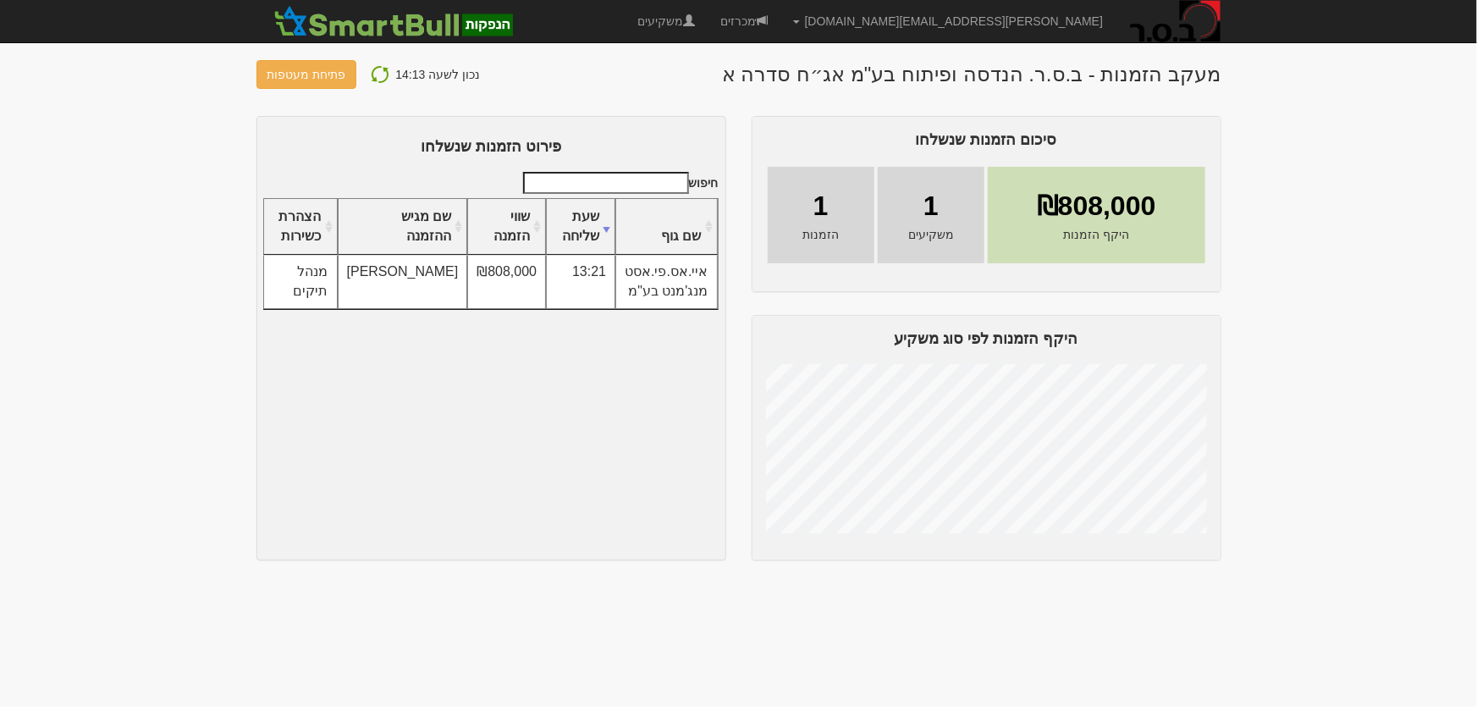
click at [372, 74] on img at bounding box center [380, 74] width 20 height 20
click at [379, 75] on img at bounding box center [380, 74] width 20 height 20
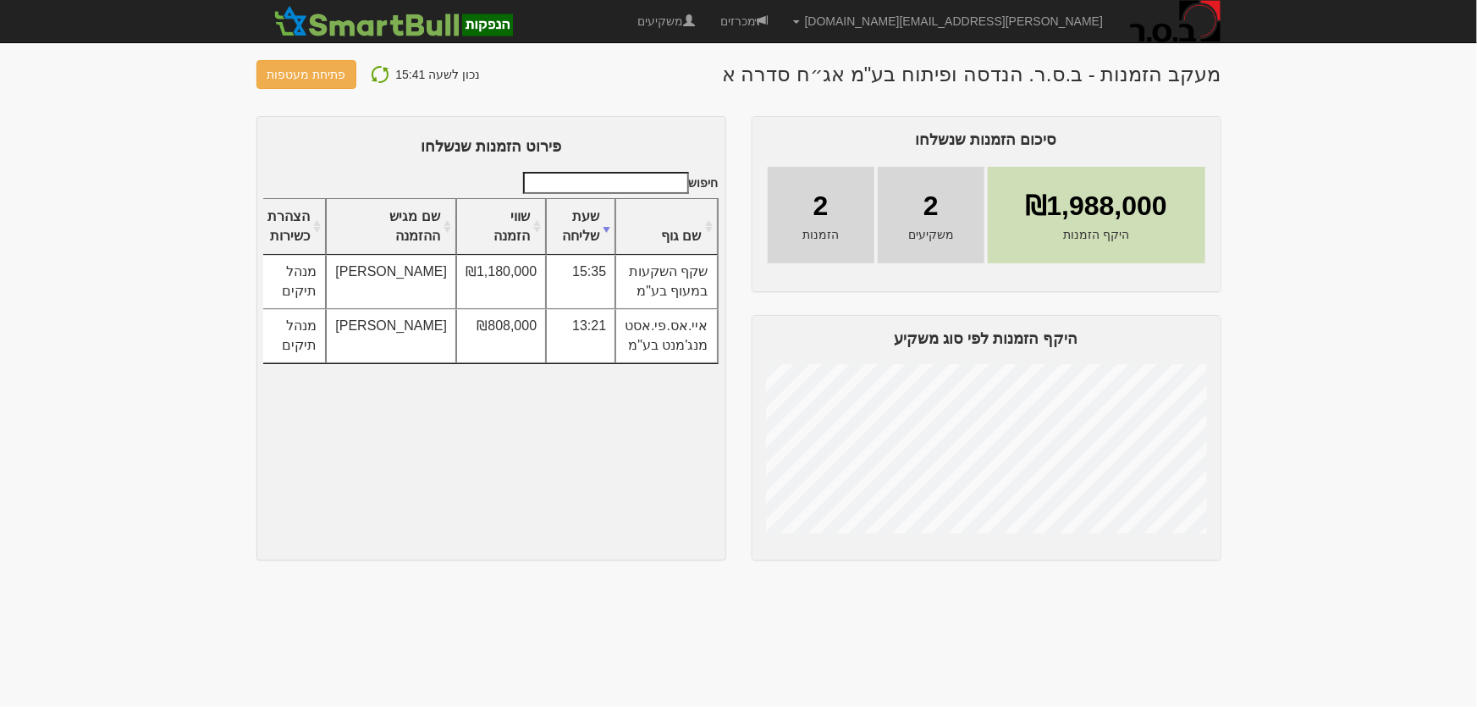
click at [372, 73] on img at bounding box center [380, 74] width 20 height 20
